Goal: Find specific page/section: Find specific page/section

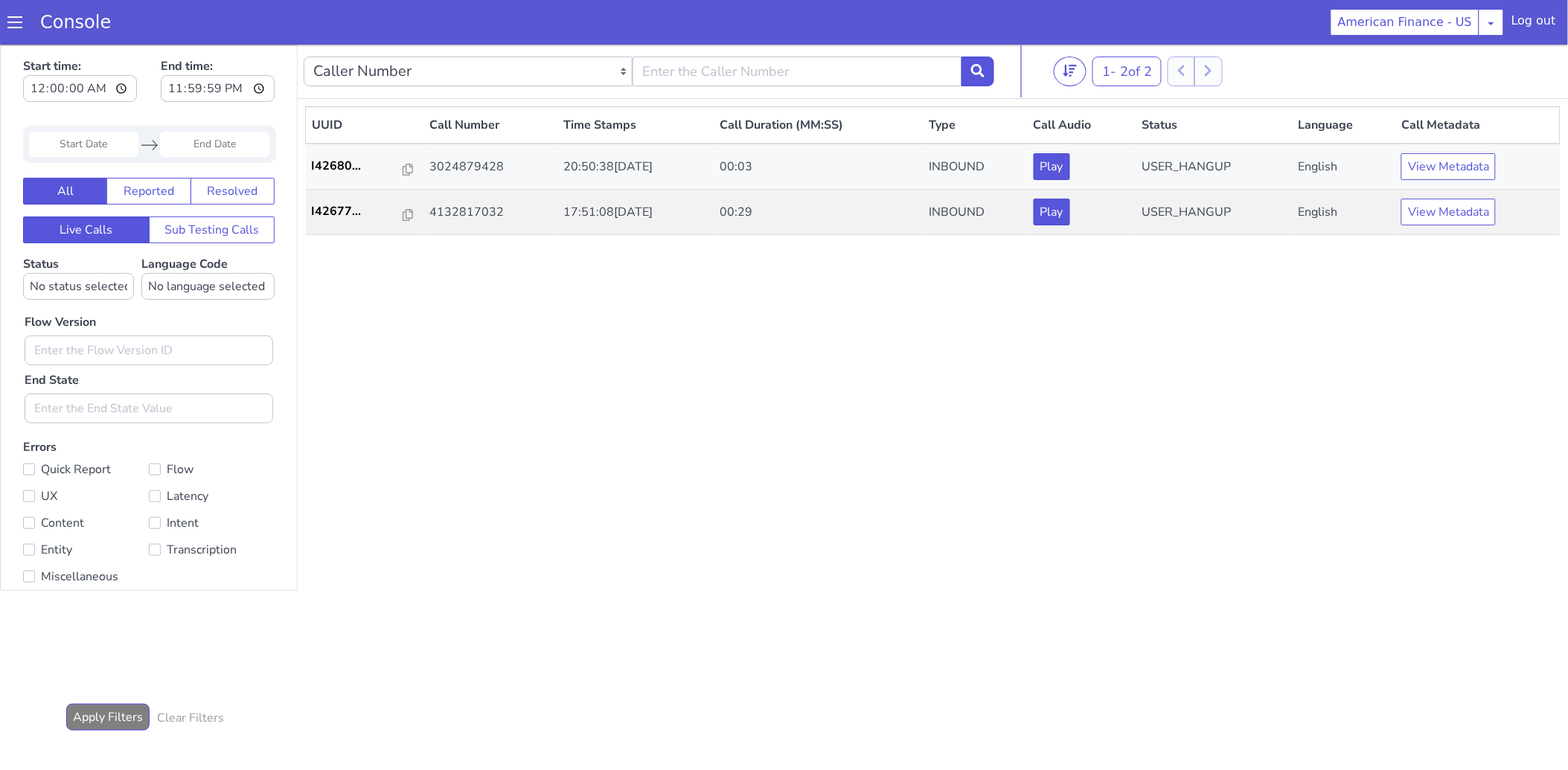
click at [15, 27] on span at bounding box center [15, 22] width 15 height 15
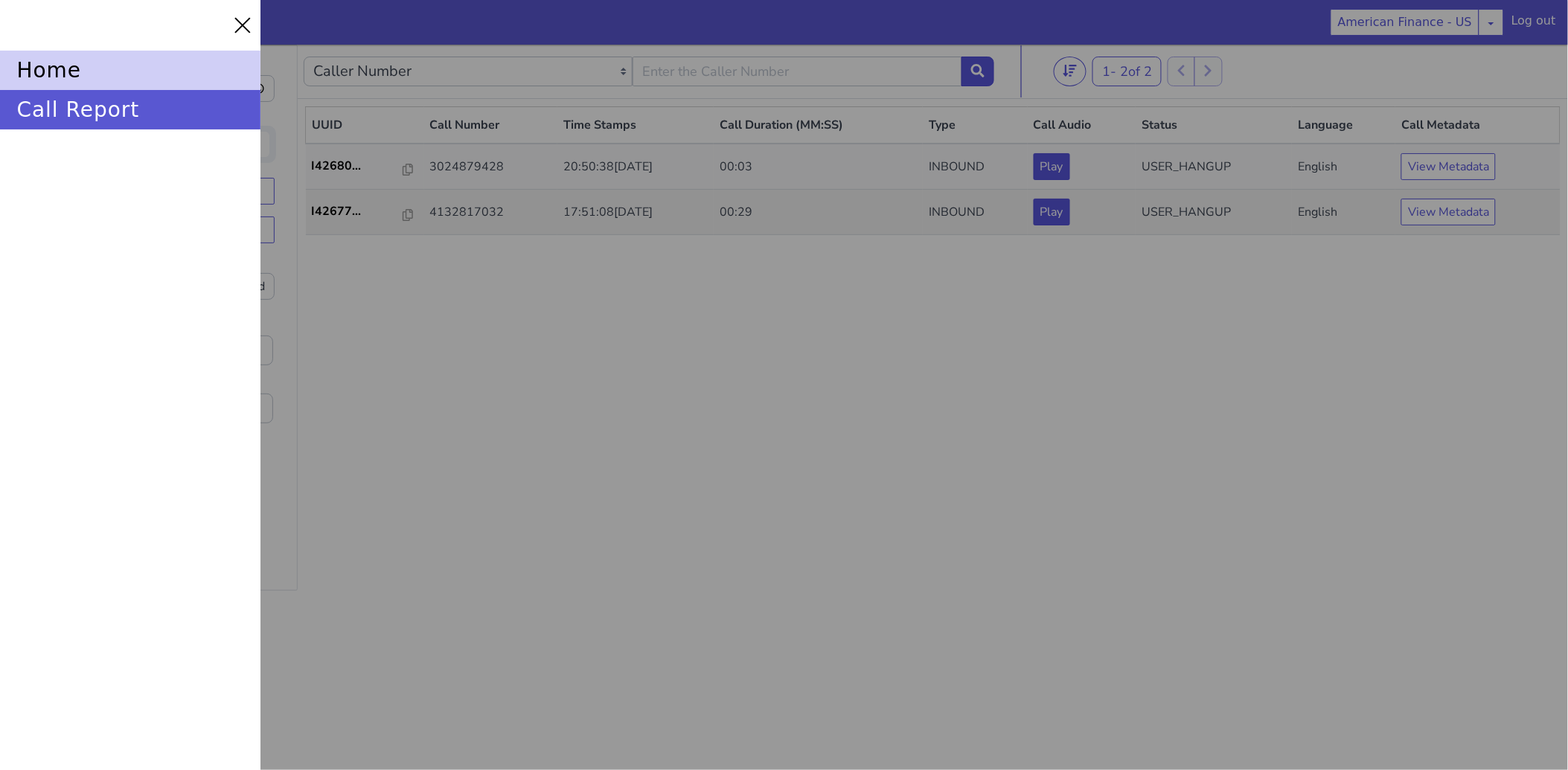
click at [55, 67] on div "home" at bounding box center [130, 70] width 260 height 40
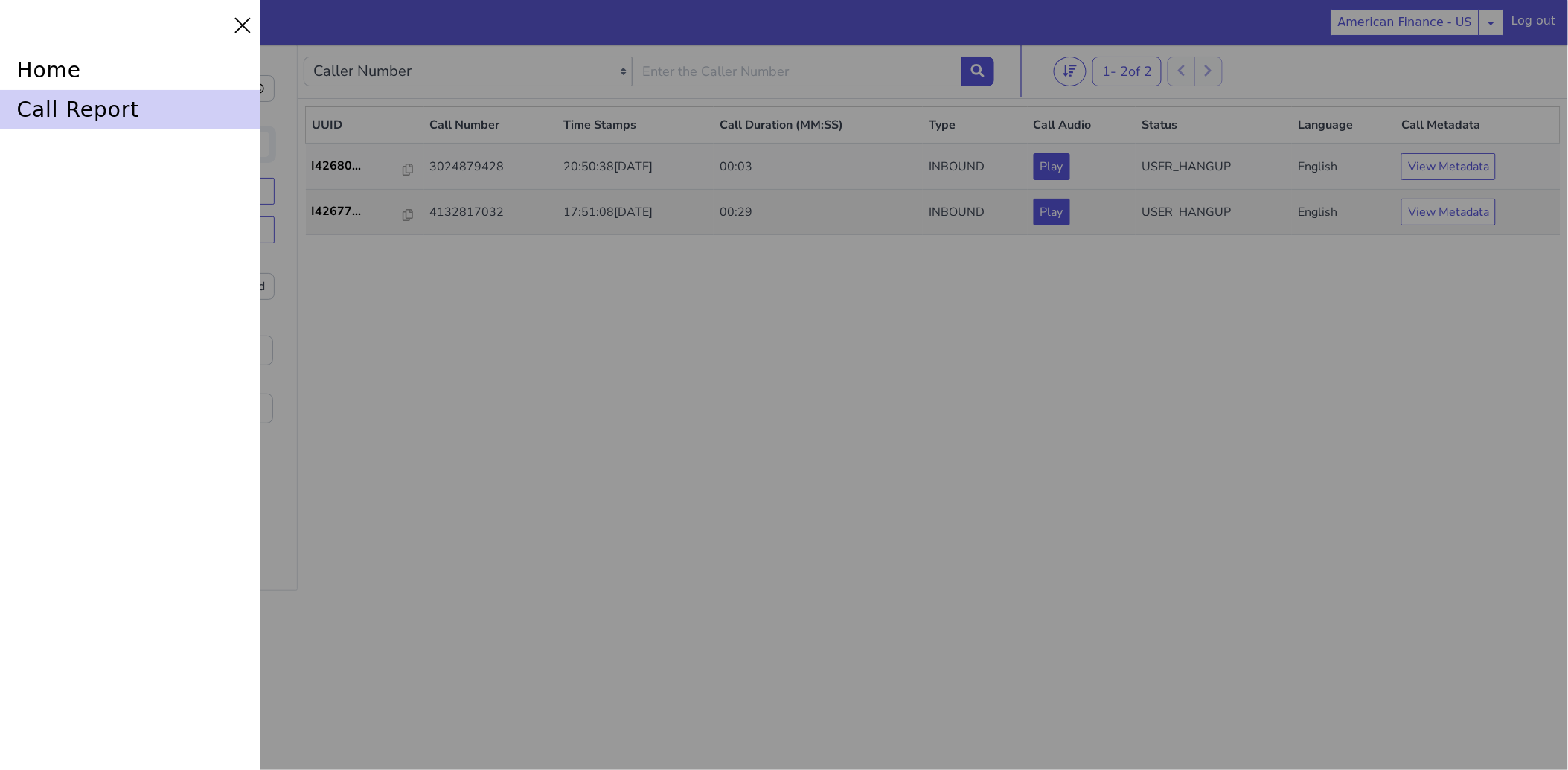
click at [57, 120] on div "call report" at bounding box center [130, 110] width 260 height 40
click at [61, 113] on div "call report" at bounding box center [130, 110] width 260 height 40
click at [666, 400] on div at bounding box center [784, 385] width 1568 height 770
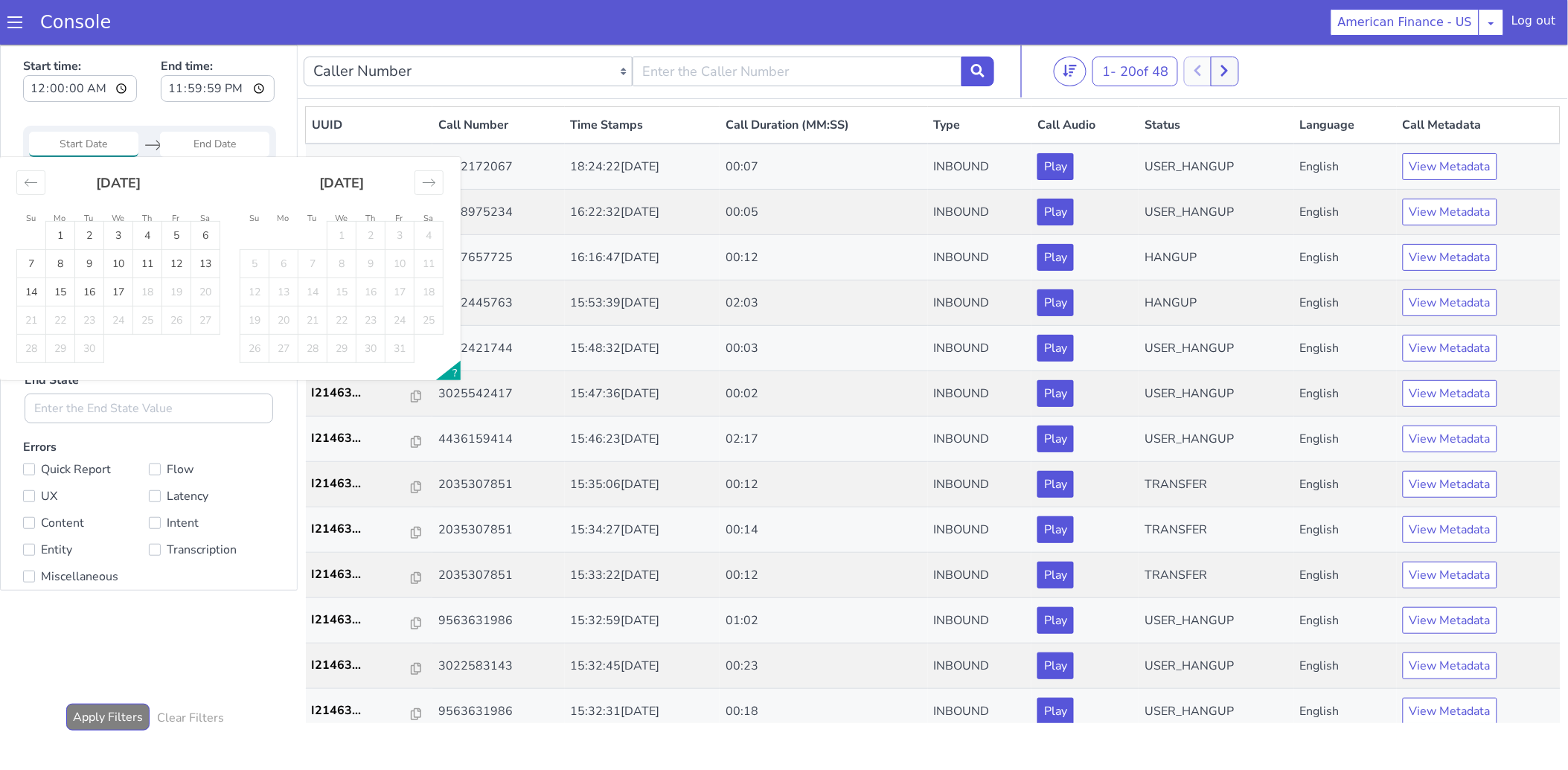
click at [50, 134] on input "Start Date" at bounding box center [83, 143] width 110 height 26
click at [91, 283] on td "16" at bounding box center [89, 292] width 29 height 28
type input "[DATE]"
click at [91, 296] on td "16" at bounding box center [89, 292] width 29 height 28
type input "[DATE]"
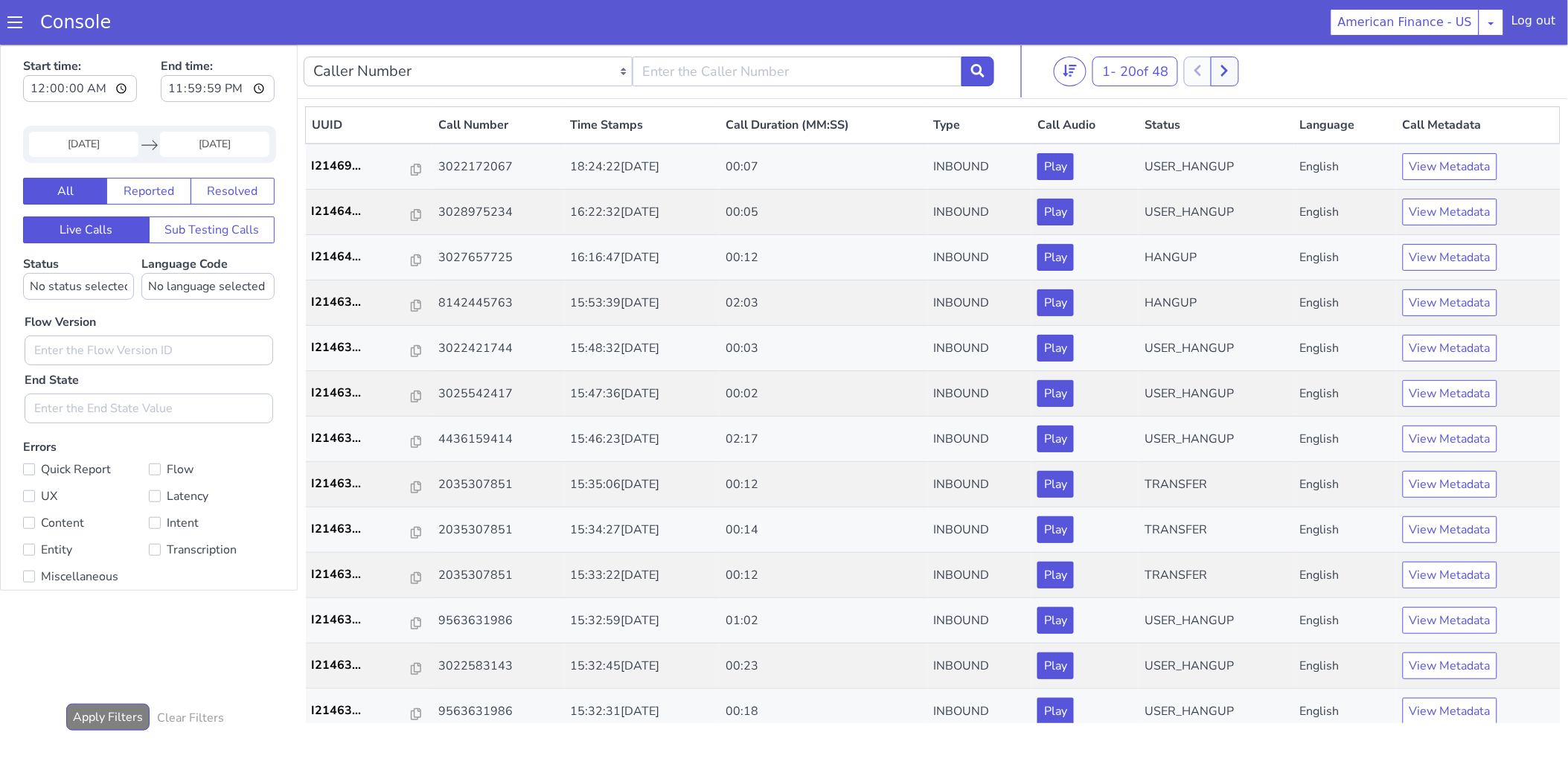
click at [75, 136] on input "[DATE]" at bounding box center [83, 143] width 110 height 26
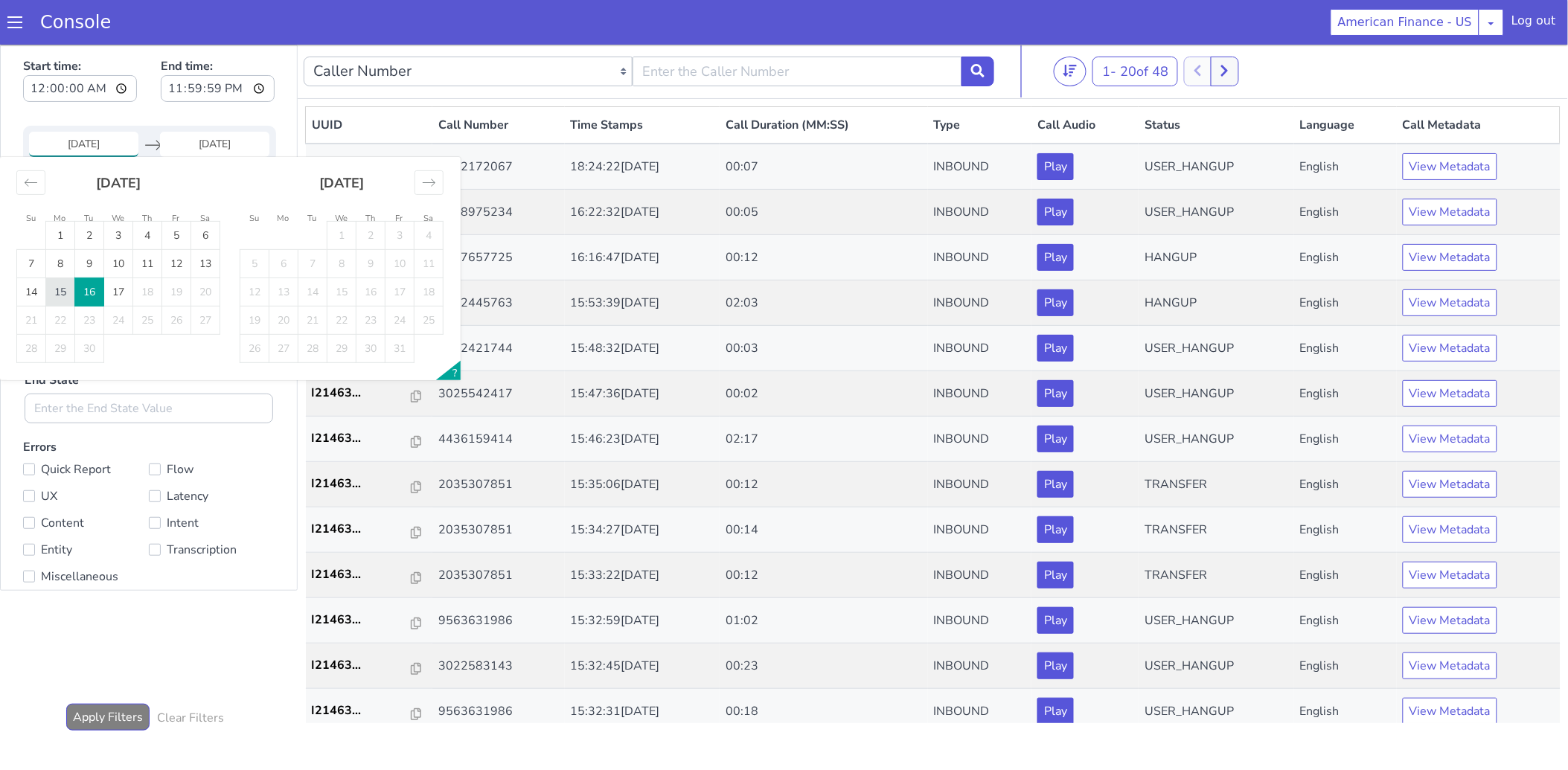
click at [62, 288] on td "15" at bounding box center [60, 292] width 29 height 28
type input "[DATE]"
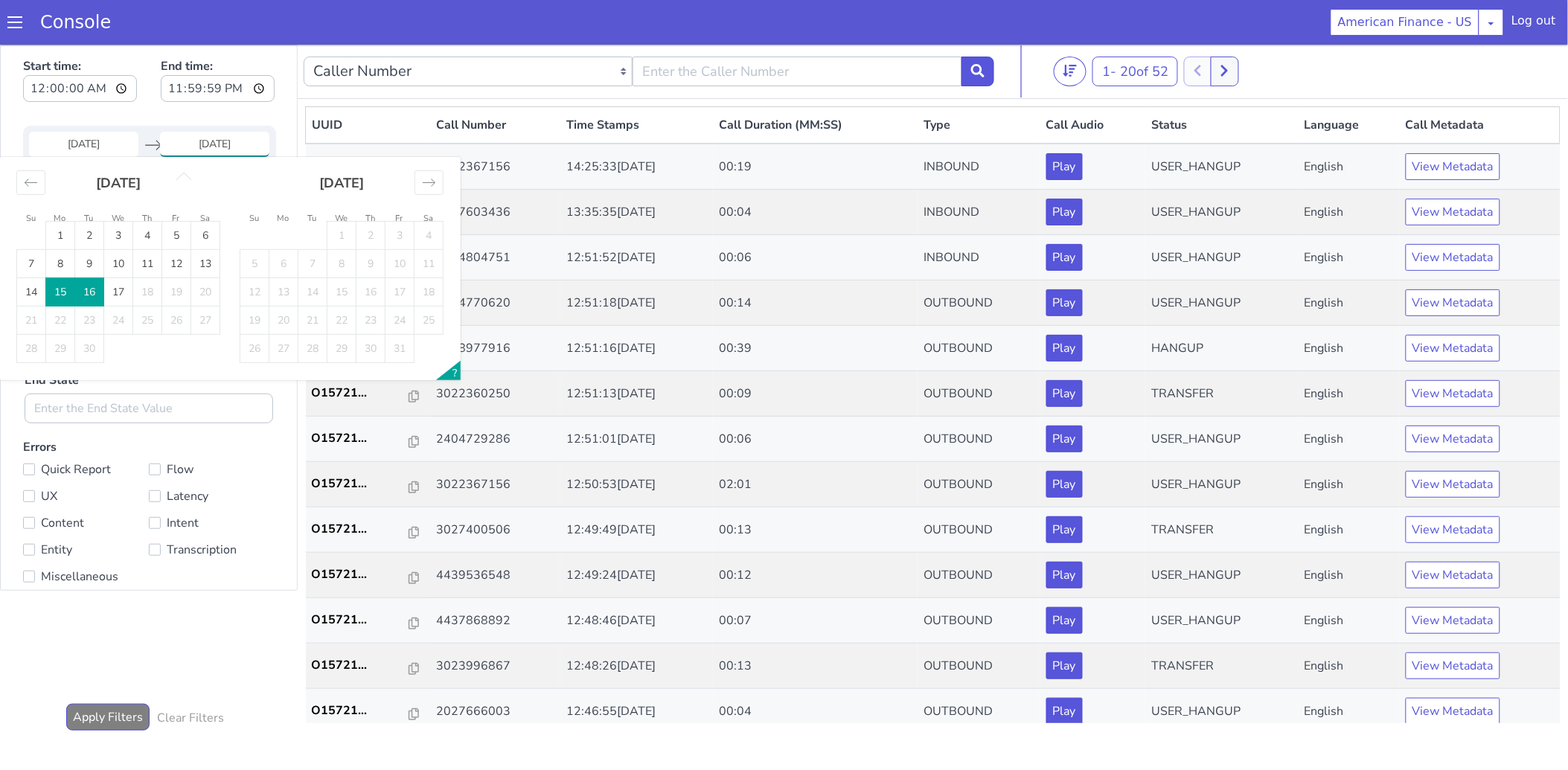
click at [206, 117] on div "Start time: 00:00:00 End time: 23:59:59 [DATE] Navigate forward to interact wit…" at bounding box center [148, 316] width 296 height 544
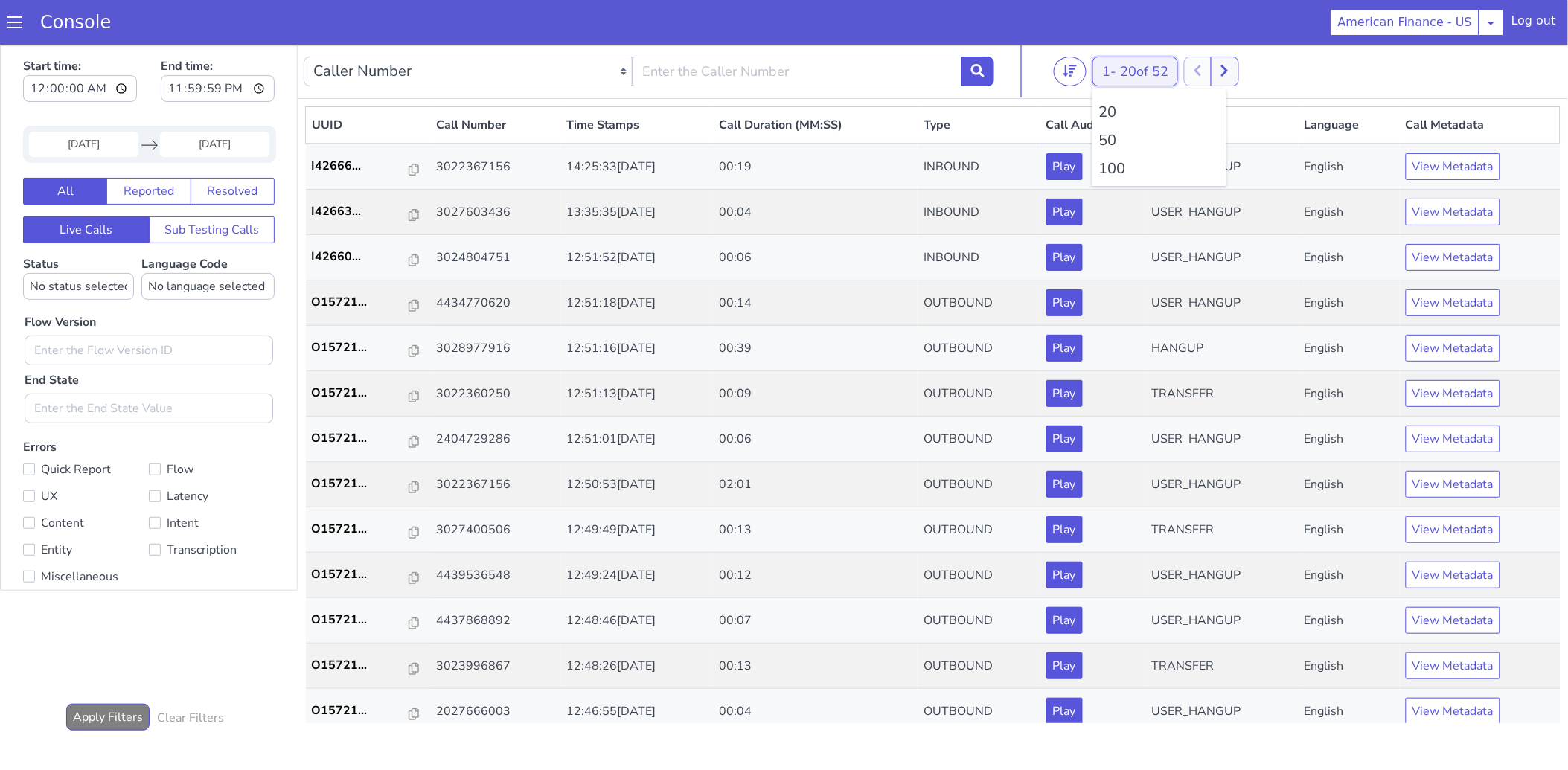
click at [1141, 74] on span "20 of 52" at bounding box center [1144, 71] width 49 height 18
click at [1141, 160] on li "100" at bounding box center [1159, 168] width 122 height 22
